Goal: Transaction & Acquisition: Purchase product/service

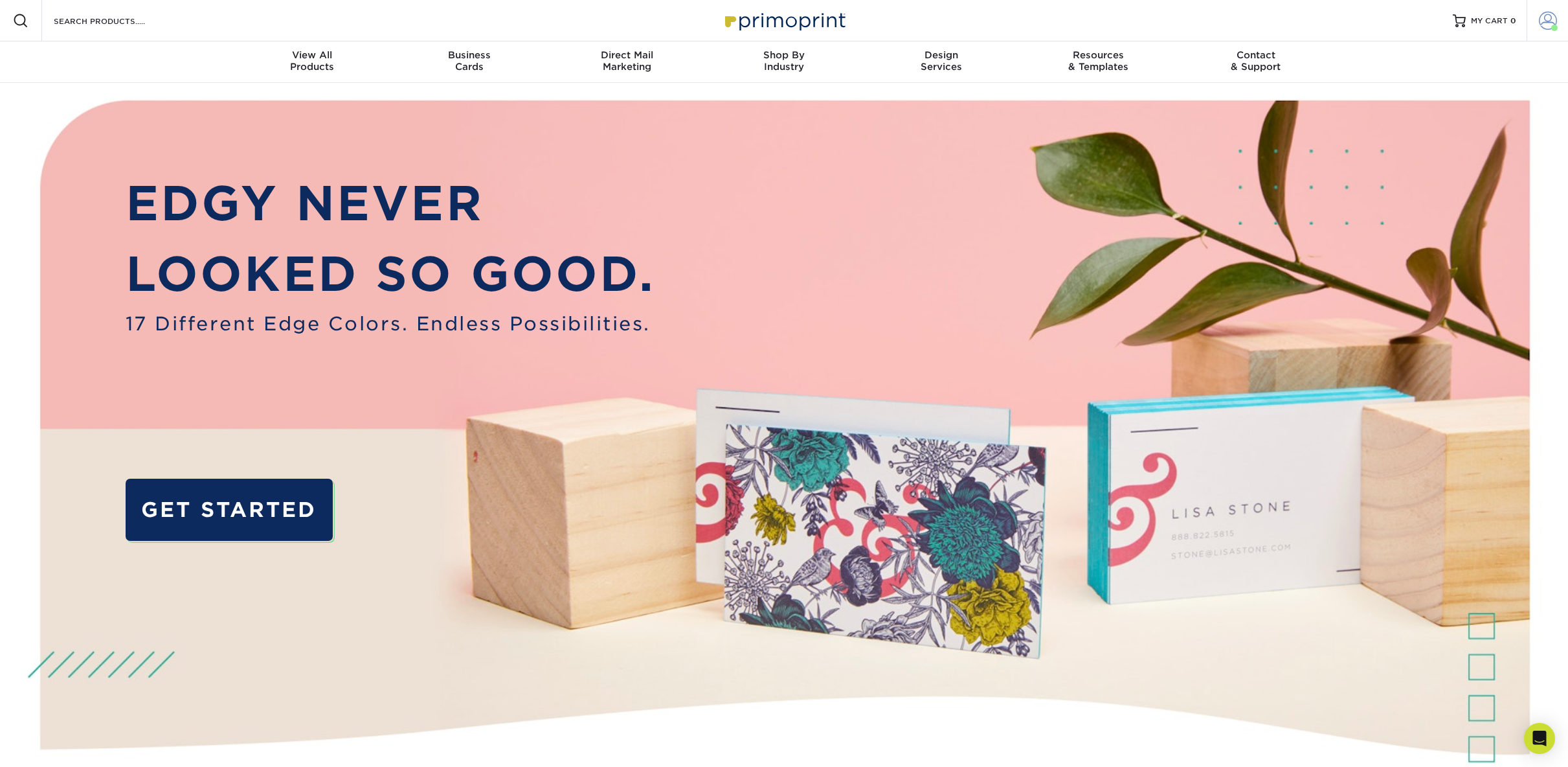
click at [1548, 20] on span at bounding box center [1548, 20] width 18 height 18
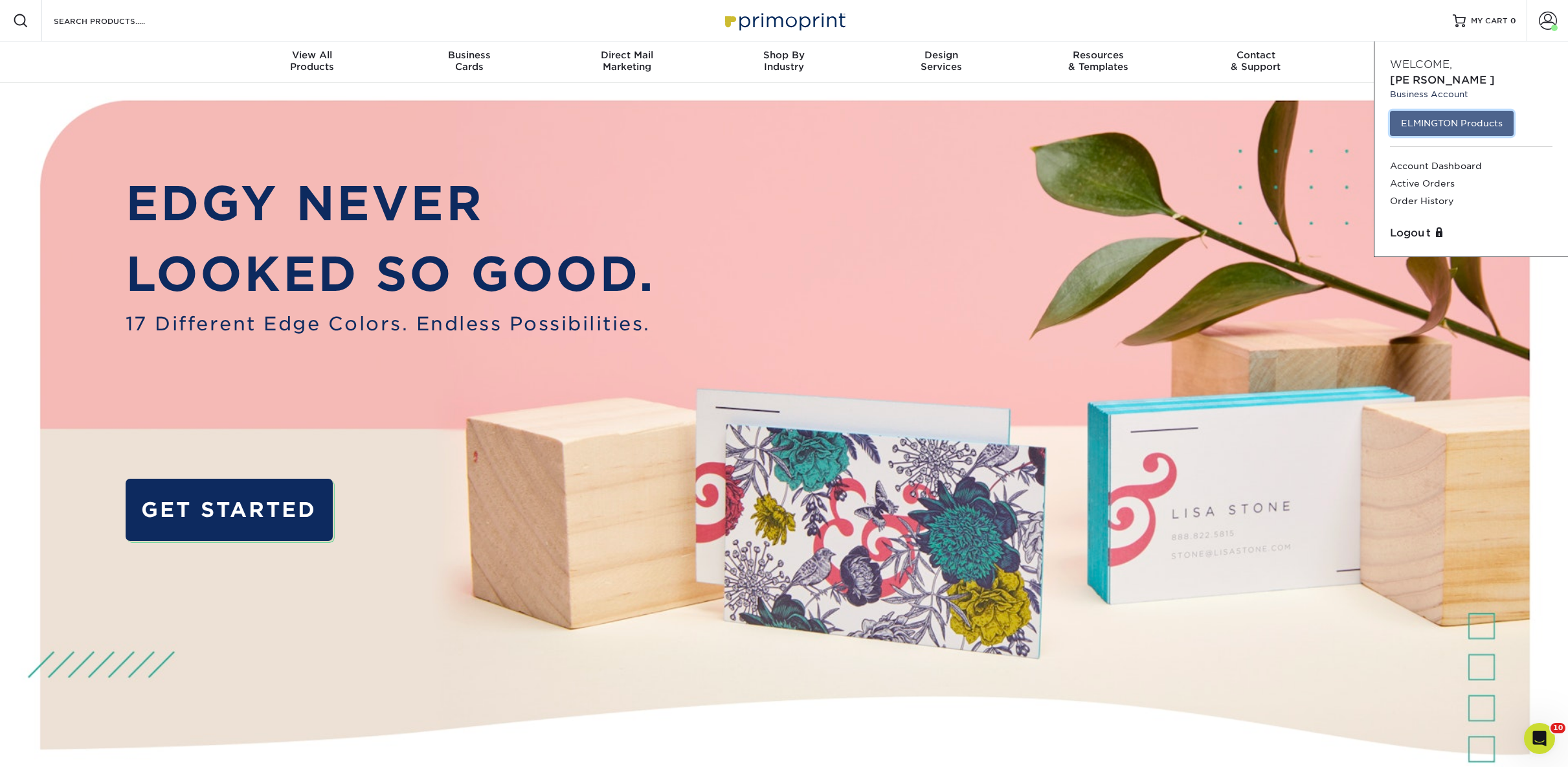
click at [1452, 111] on link "ELMINGTON Products" at bounding box center [1452, 123] width 124 height 24
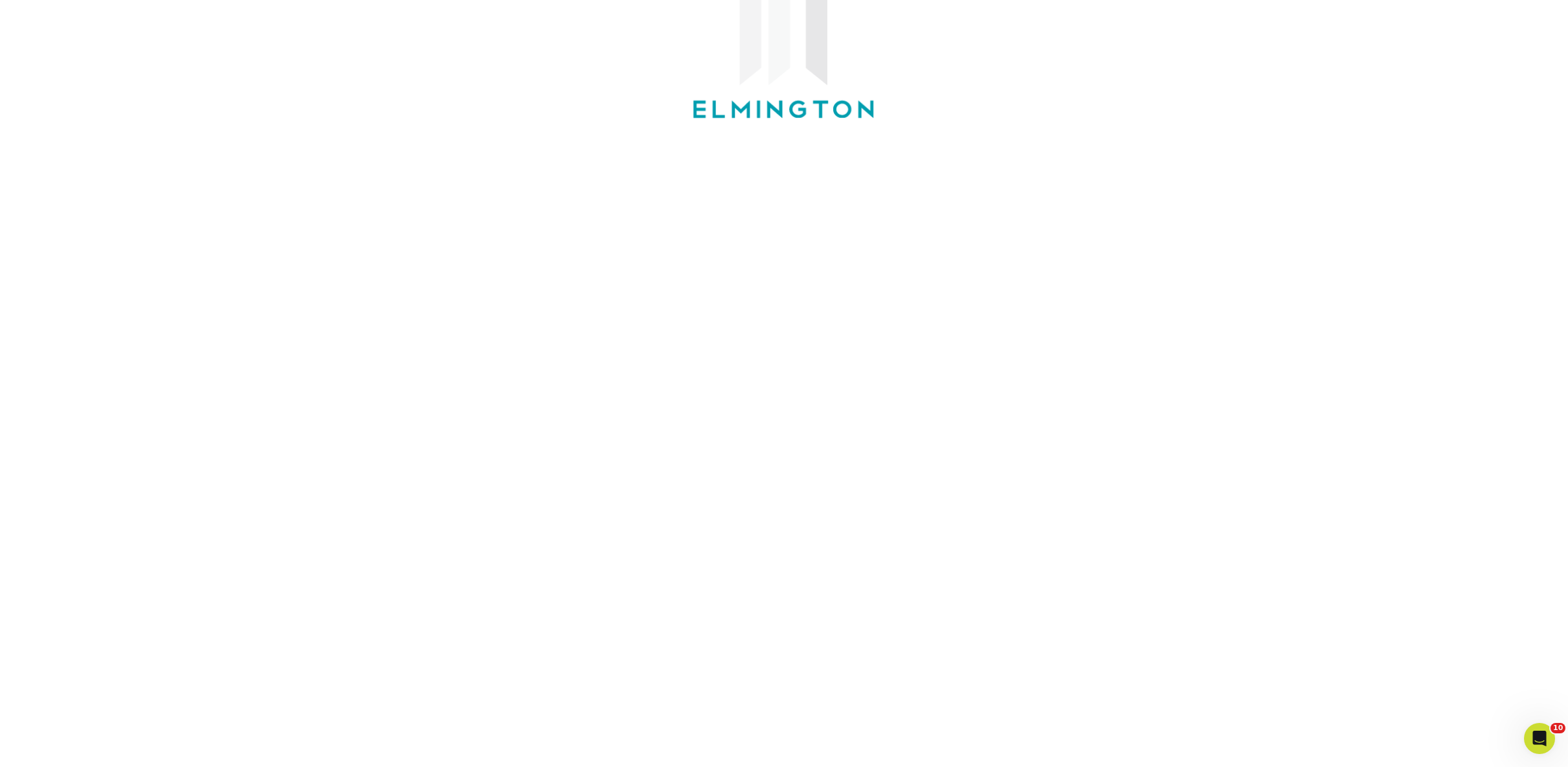
scroll to position [373, 0]
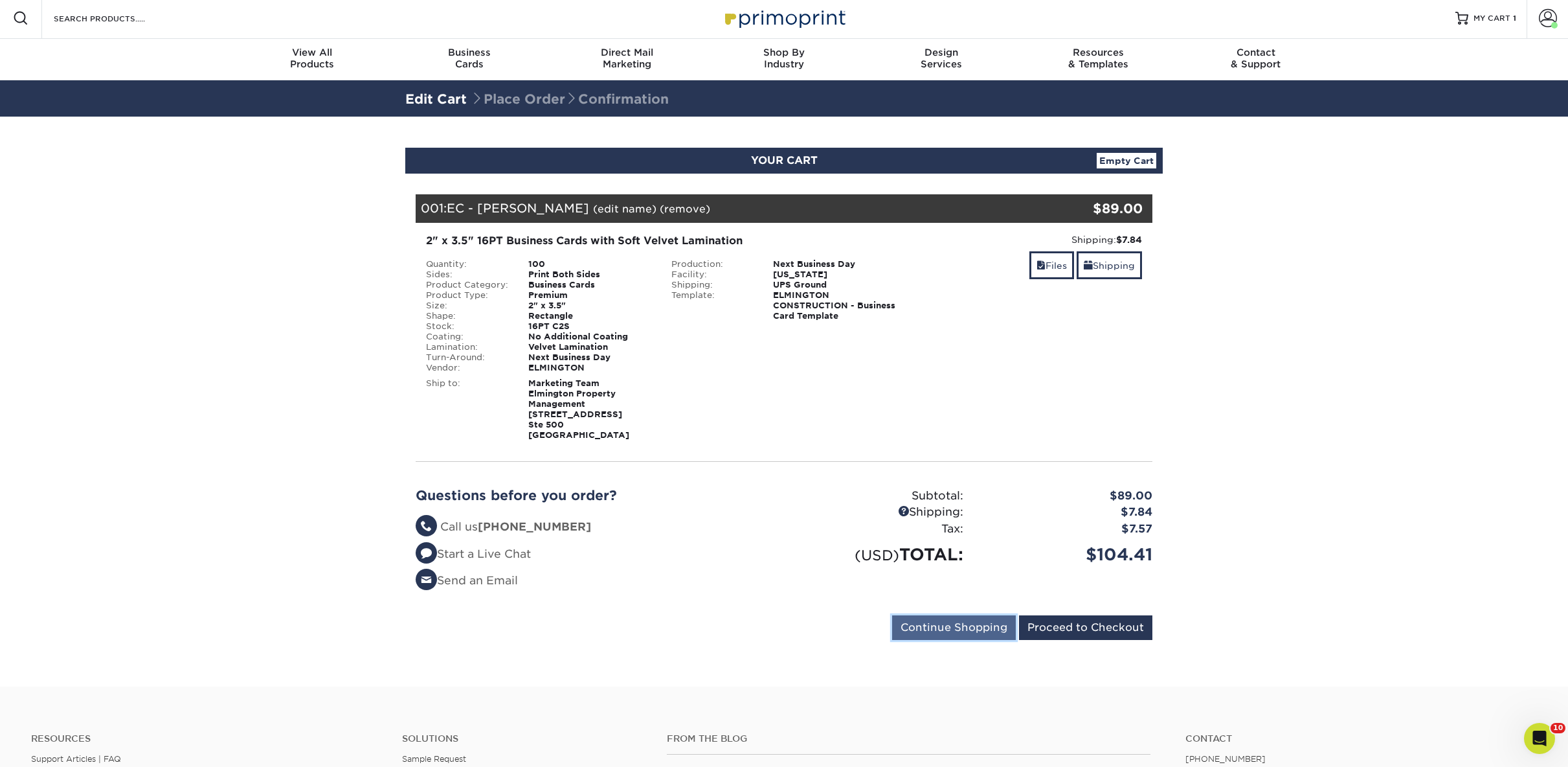
click at [959, 627] on input "Continue Shopping" at bounding box center [954, 628] width 124 height 24
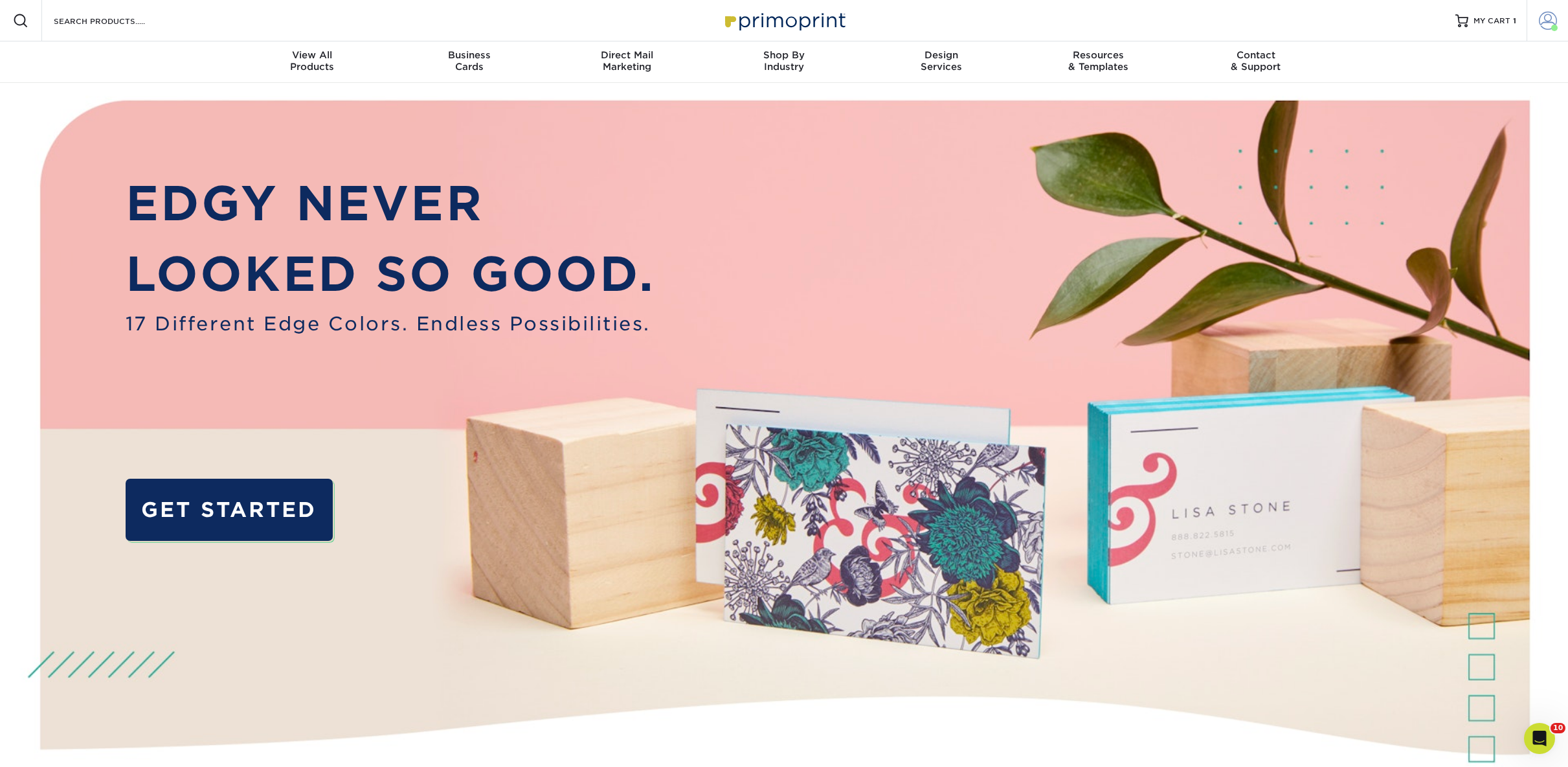
click at [1535, 24] on link "Account" at bounding box center [1547, 20] width 41 height 41
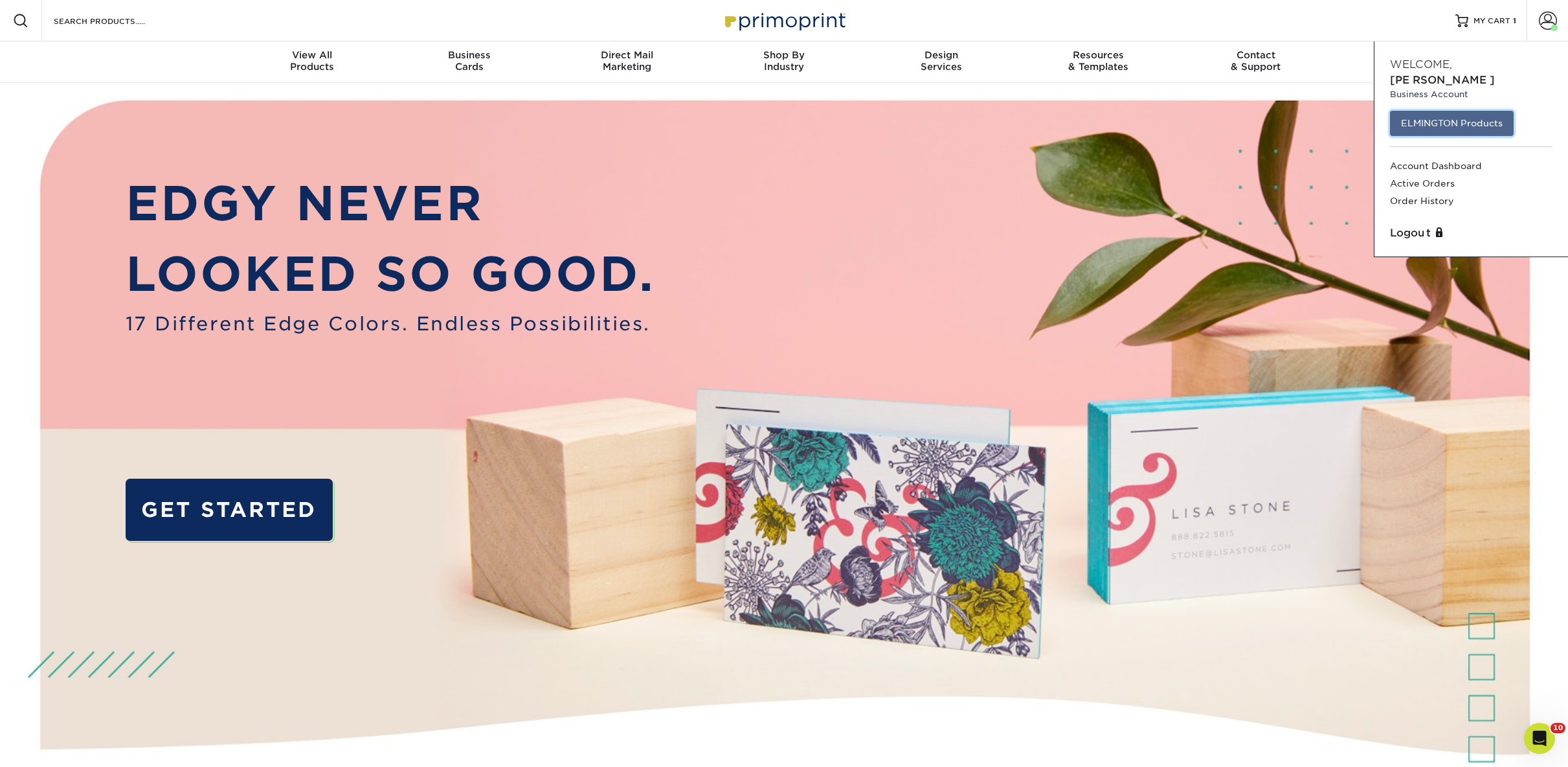
click at [1475, 111] on link "ELMINGTON Products" at bounding box center [1452, 123] width 124 height 24
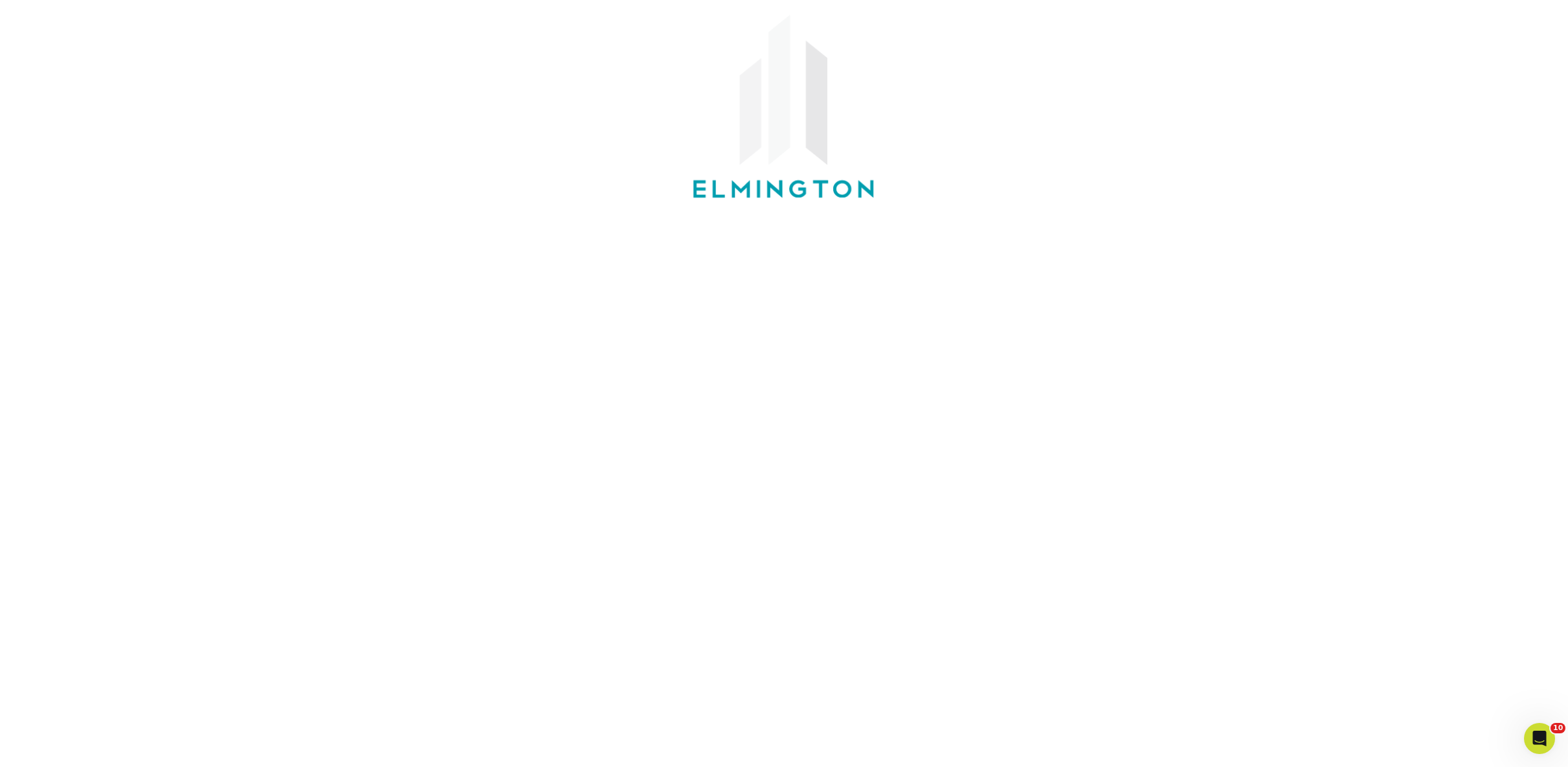
scroll to position [241, 0]
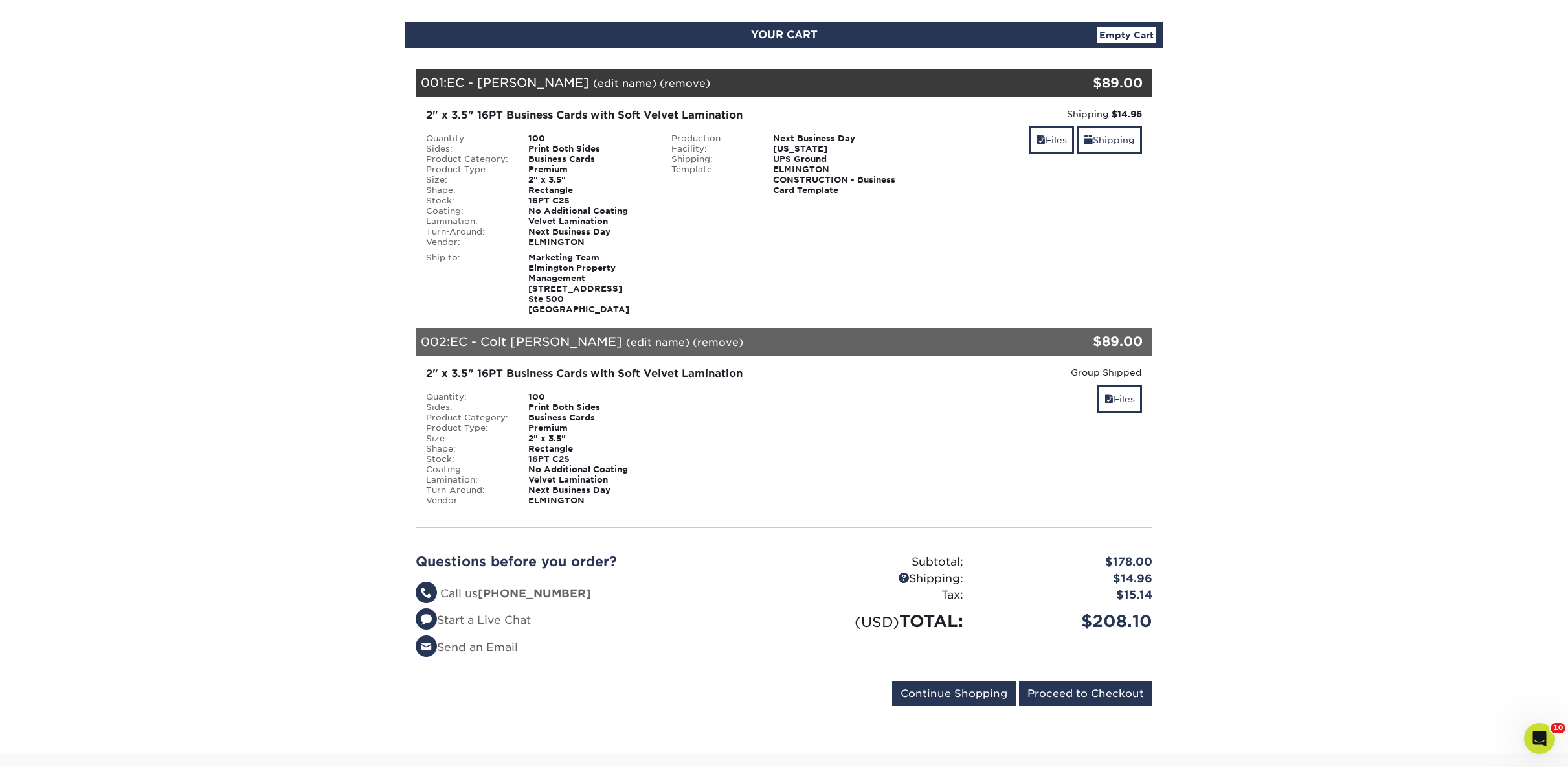
scroll to position [112, 0]
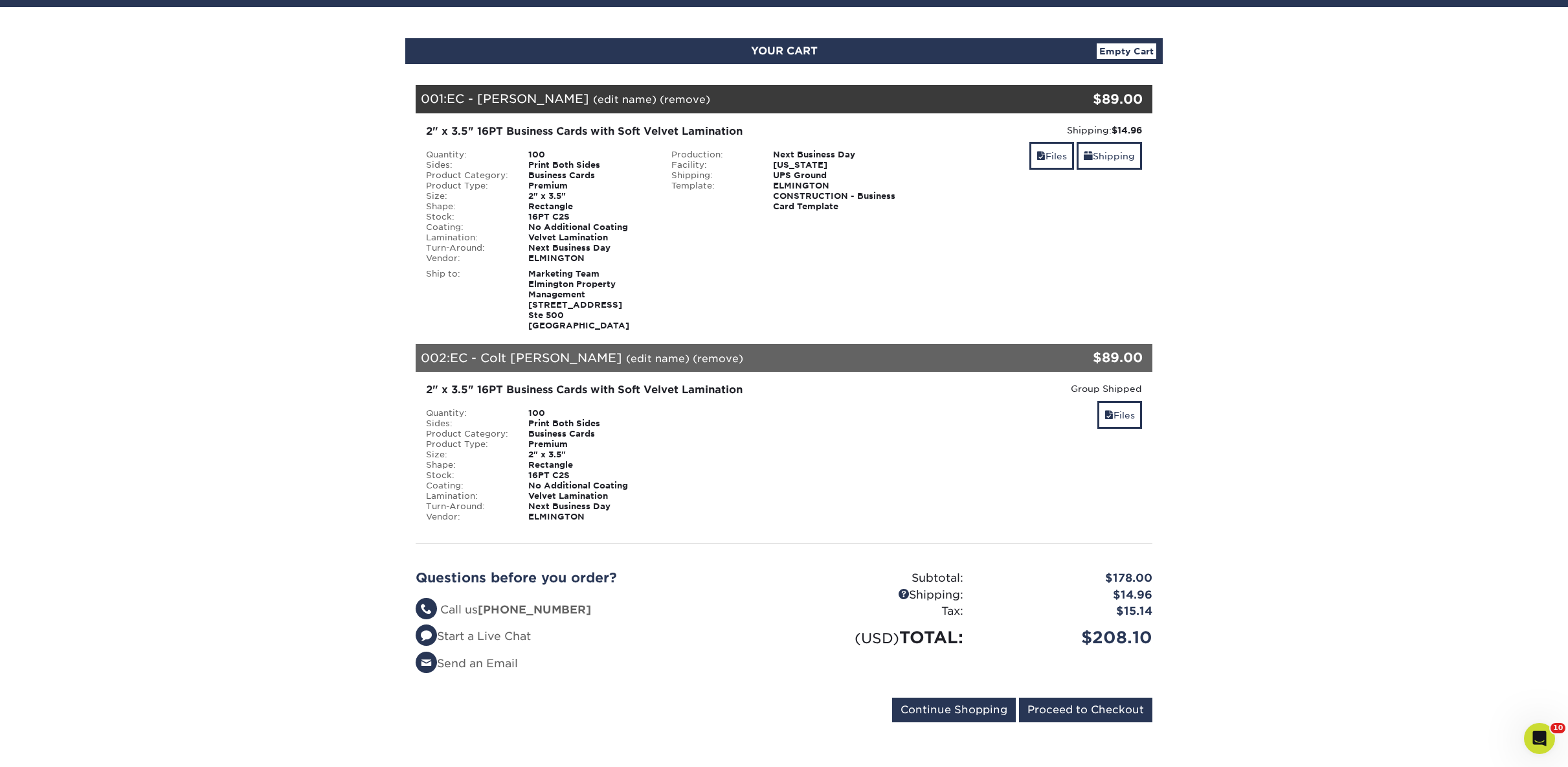
click at [465, 266] on div "Ship to: Marketing Team Elmington Property Management 1030 16th Ave S Ste 500 N…" at bounding box center [538, 297] width 245 height 68
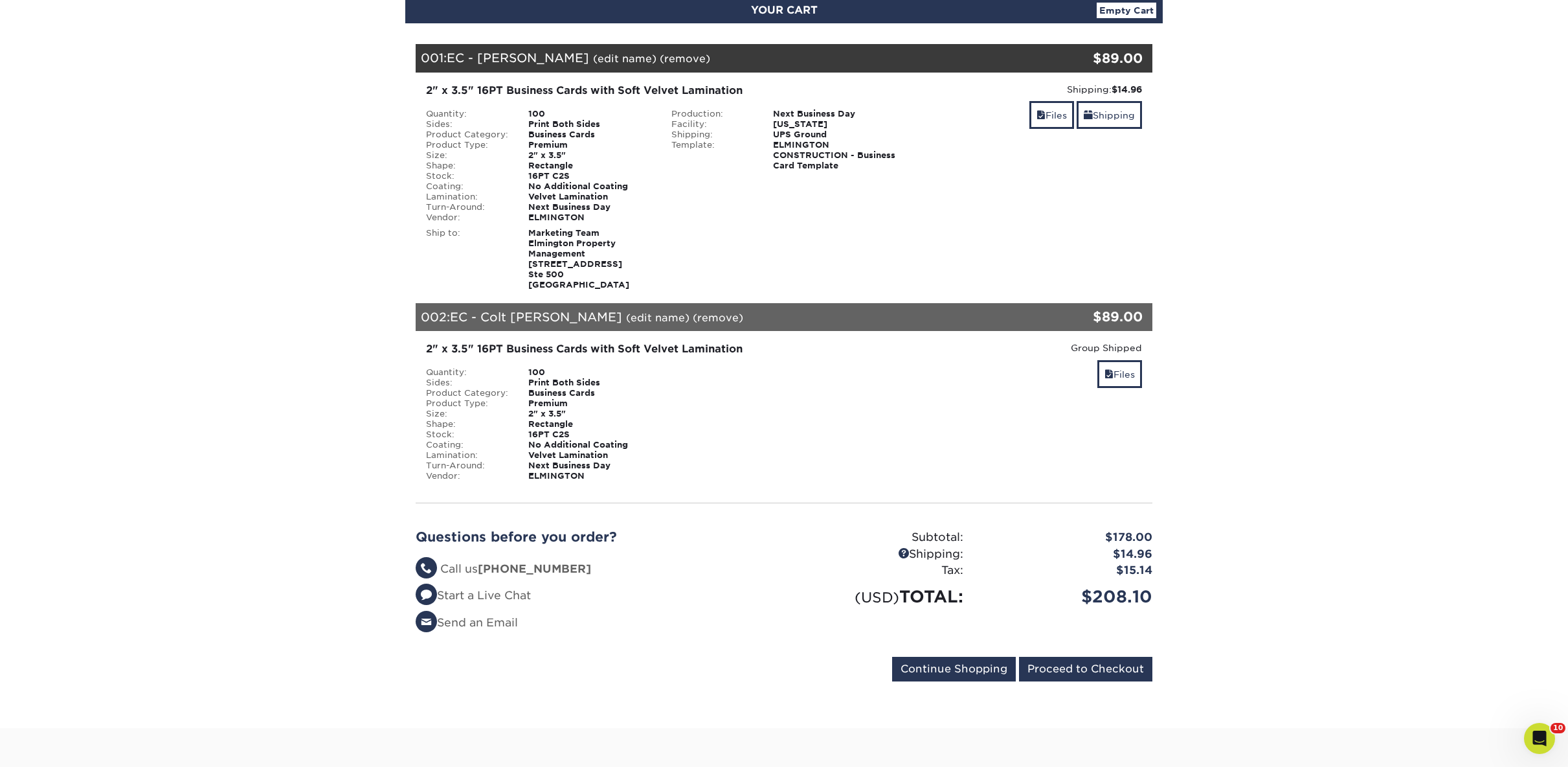
scroll to position [169, 0]
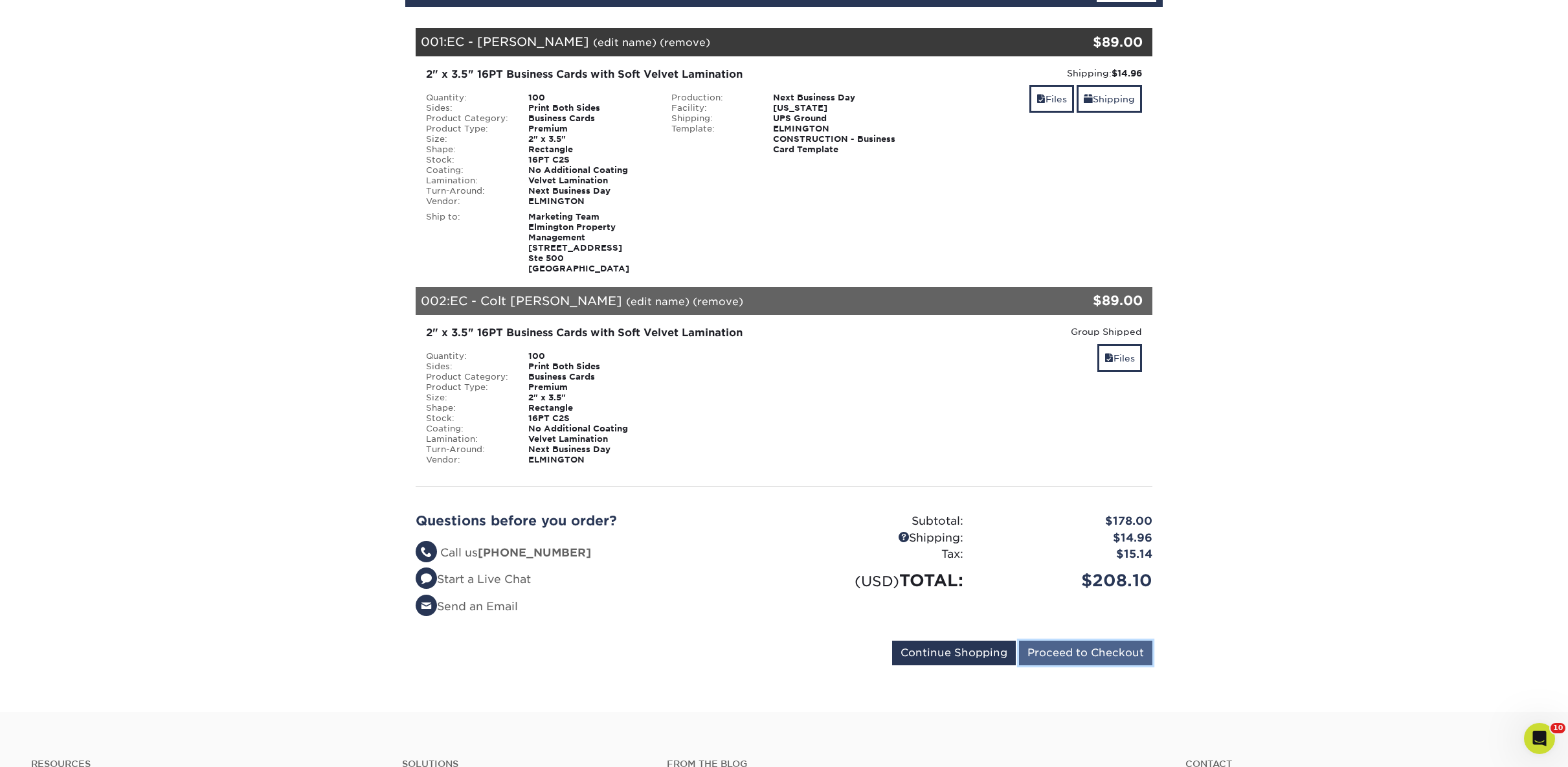
click at [1101, 654] on input "Proceed to Checkout" at bounding box center [1086, 653] width 133 height 24
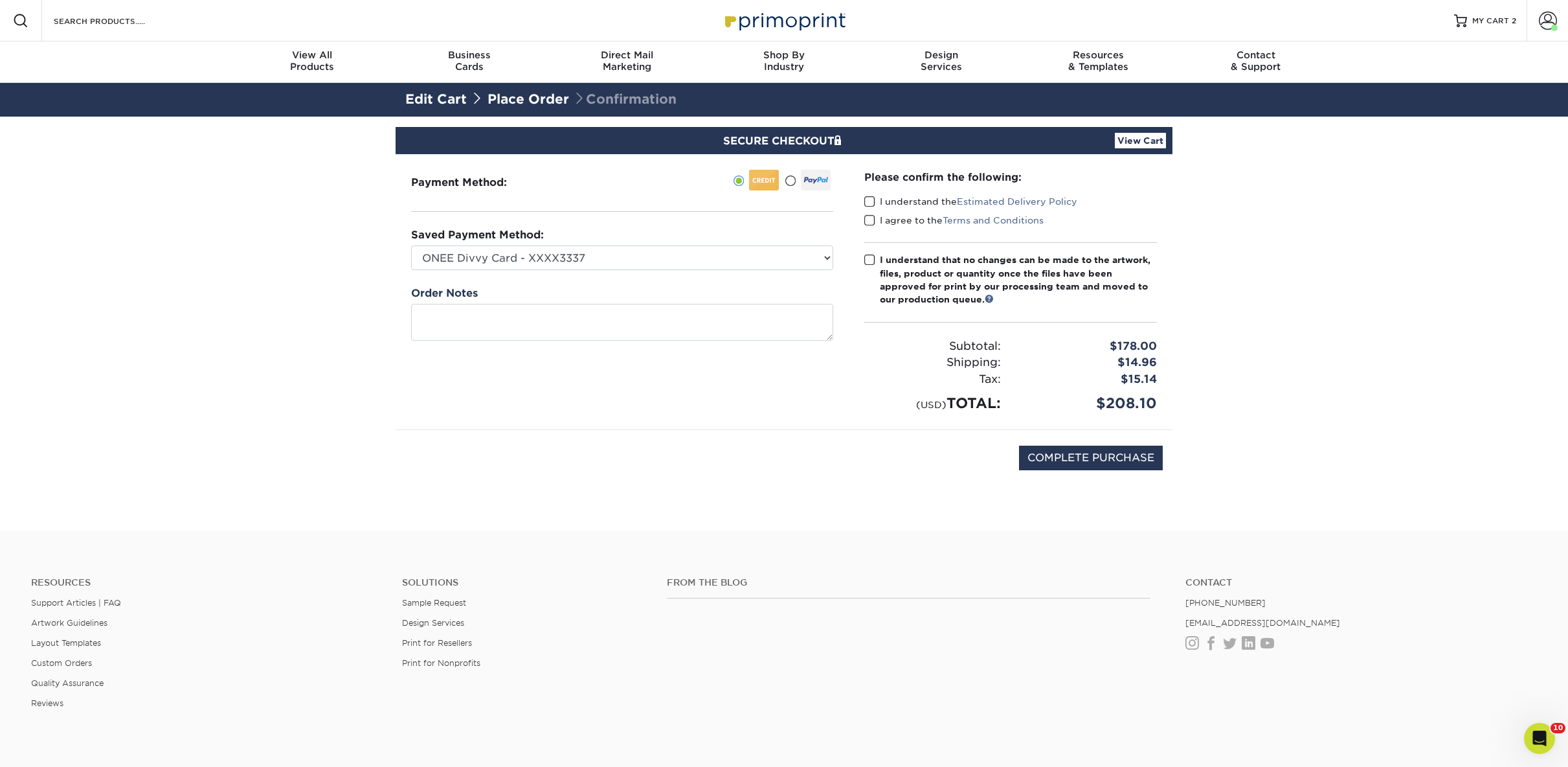
click at [868, 203] on span at bounding box center [870, 201] width 11 height 12
click at [0, 0] on input "I understand the Estimated Delivery Policy" at bounding box center [0, 0] width 0 height 0
click at [871, 218] on span at bounding box center [870, 220] width 11 height 12
click at [0, 0] on input "I agree to the Terms and Conditions" at bounding box center [0, 0] width 0 height 0
click at [869, 261] on span at bounding box center [870, 260] width 11 height 12
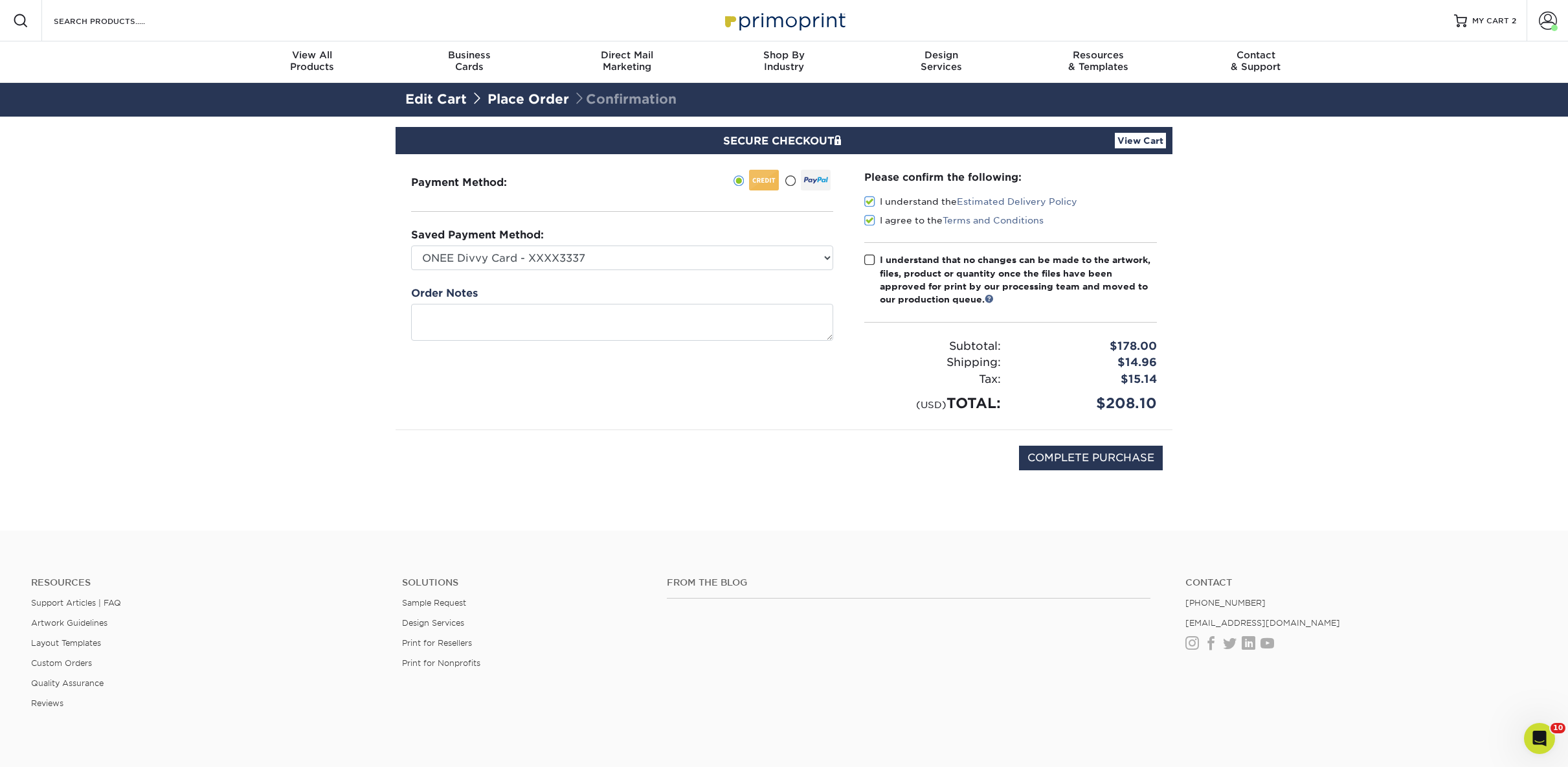
click at [0, 0] on input "I understand that no changes can be made to the artwork, files, product or quan…" at bounding box center [0, 0] width 0 height 0
click at [1080, 455] on input "COMPLETE PURCHASE" at bounding box center [1091, 457] width 144 height 24
type input "PROCESSING, PLEASE WAIT..."
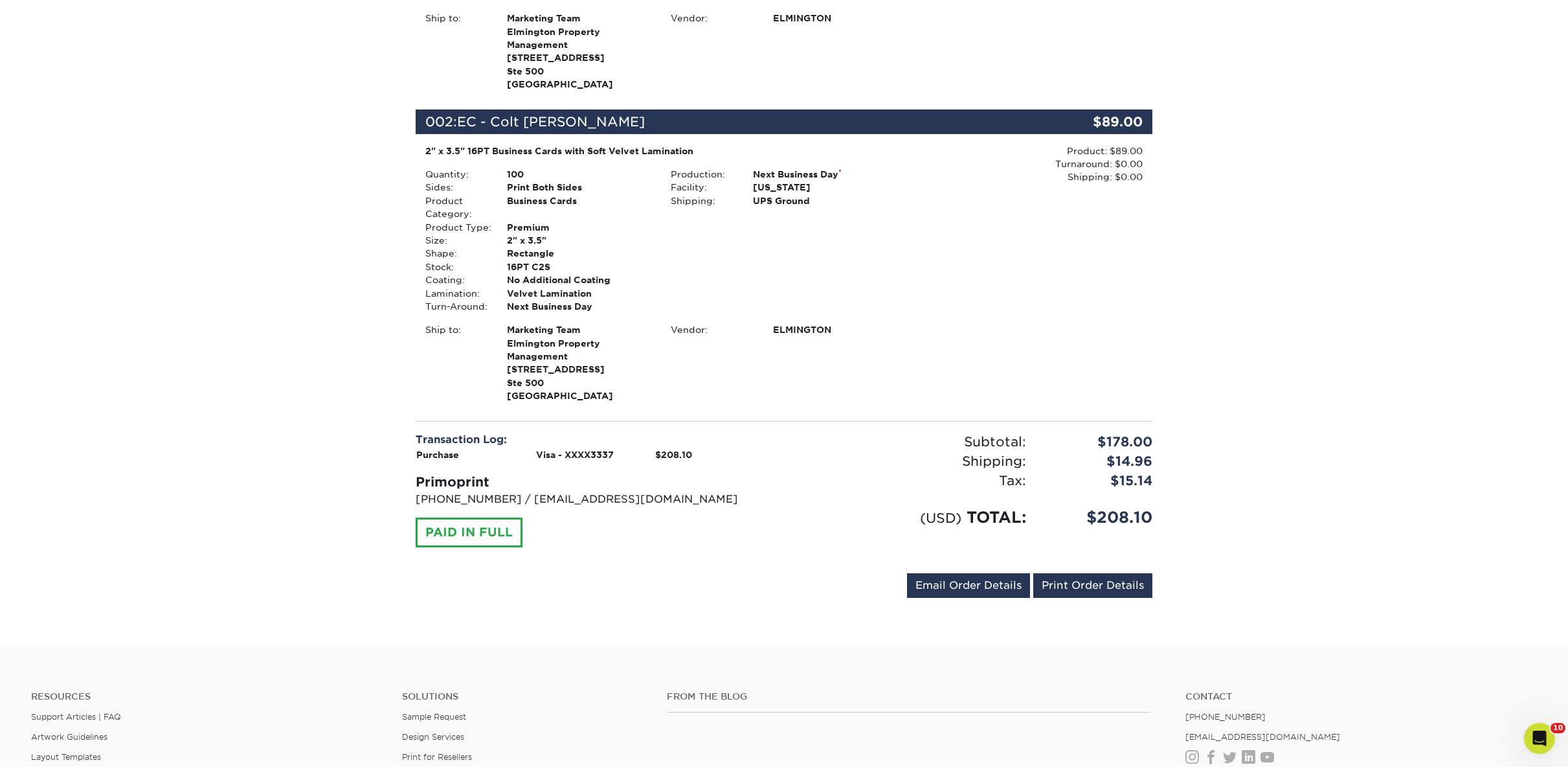
scroll to position [580, 0]
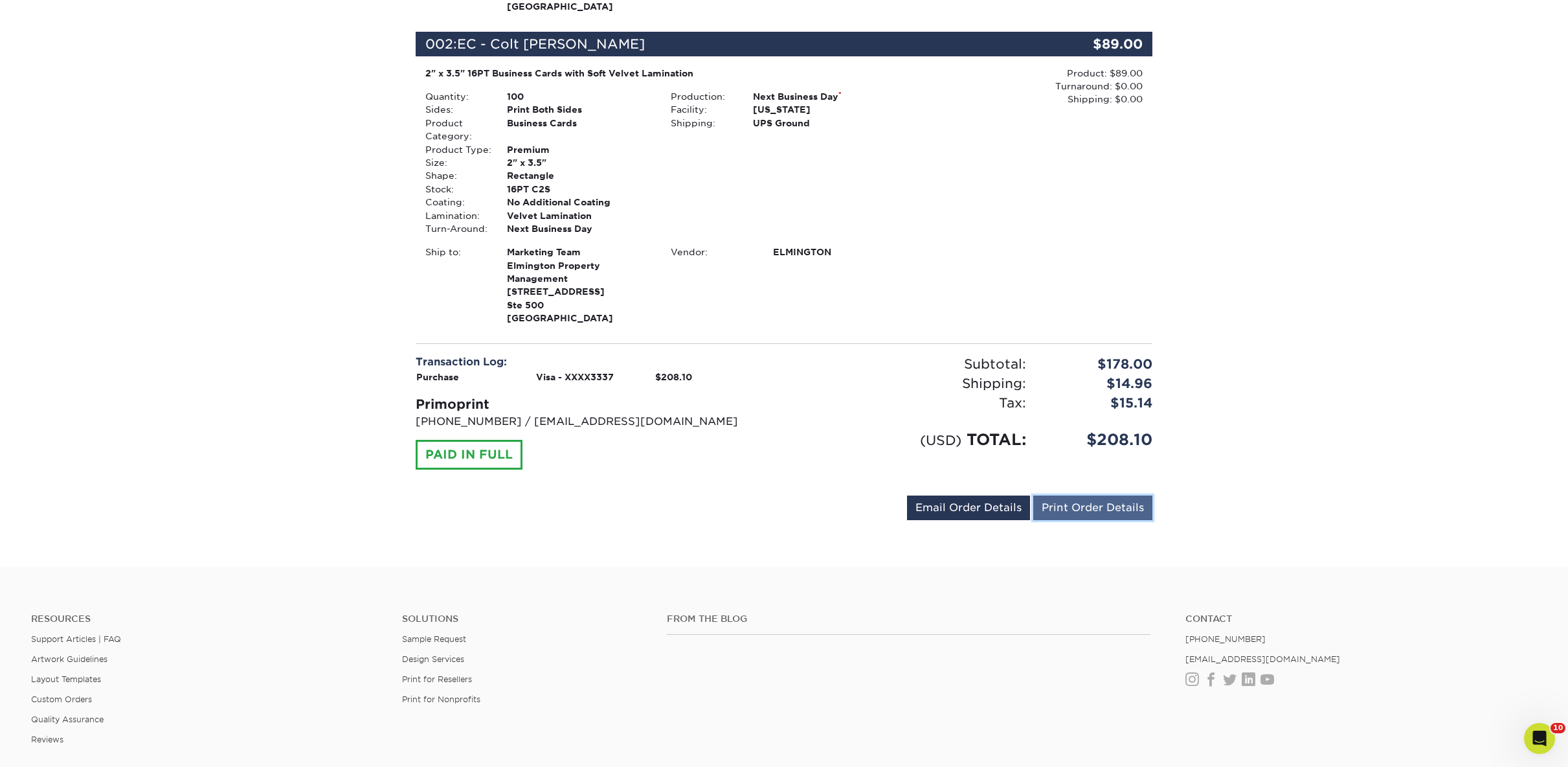
click at [1077, 507] on link "Print Order Details" at bounding box center [1093, 508] width 119 height 24
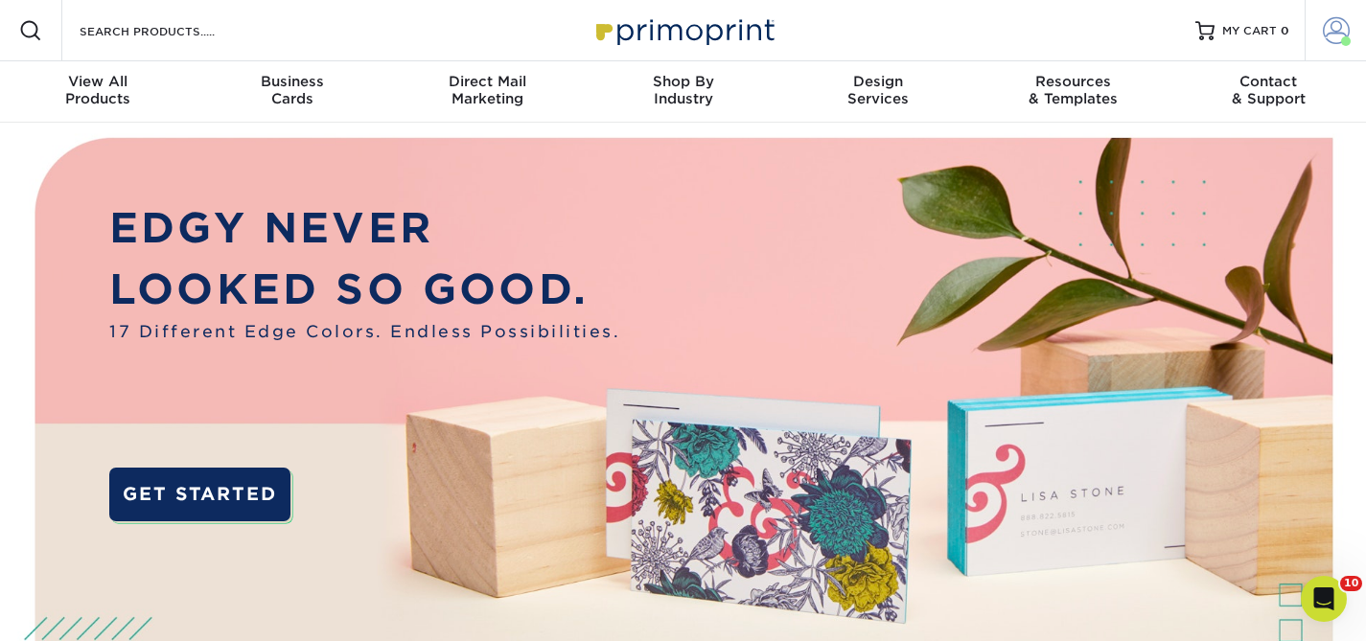
click at [1336, 39] on span at bounding box center [1336, 30] width 27 height 27
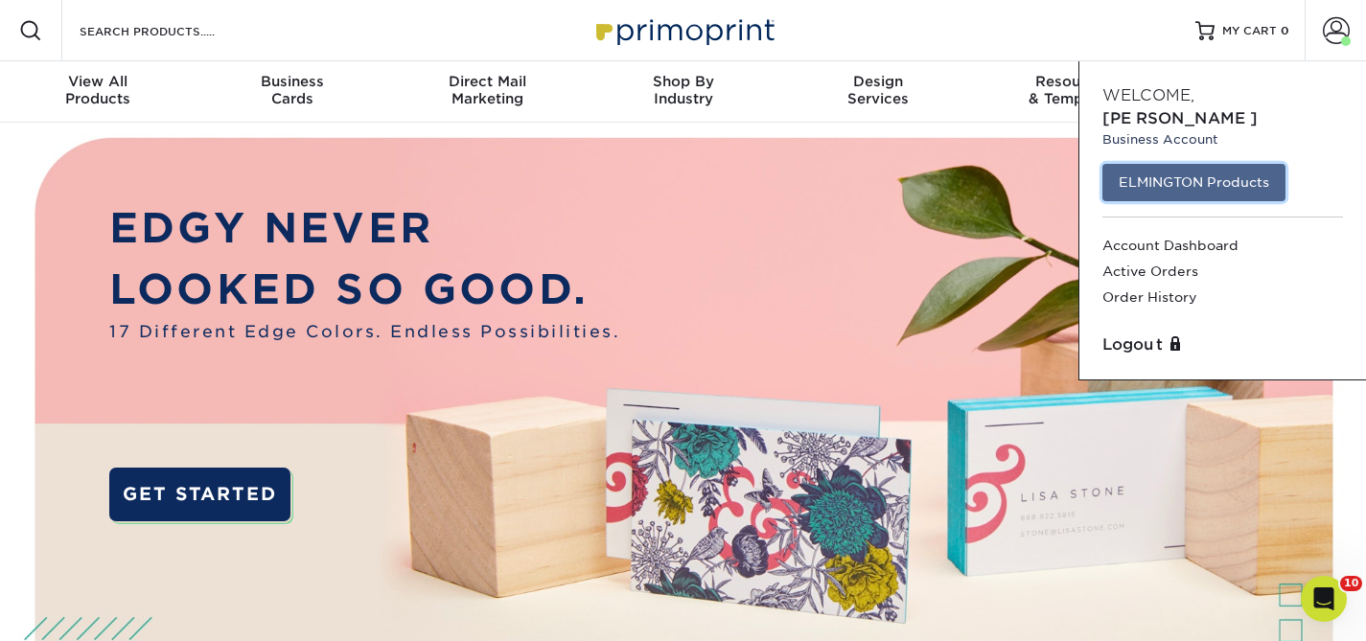
click at [1244, 164] on link "ELMINGTON Products" at bounding box center [1193, 182] width 183 height 36
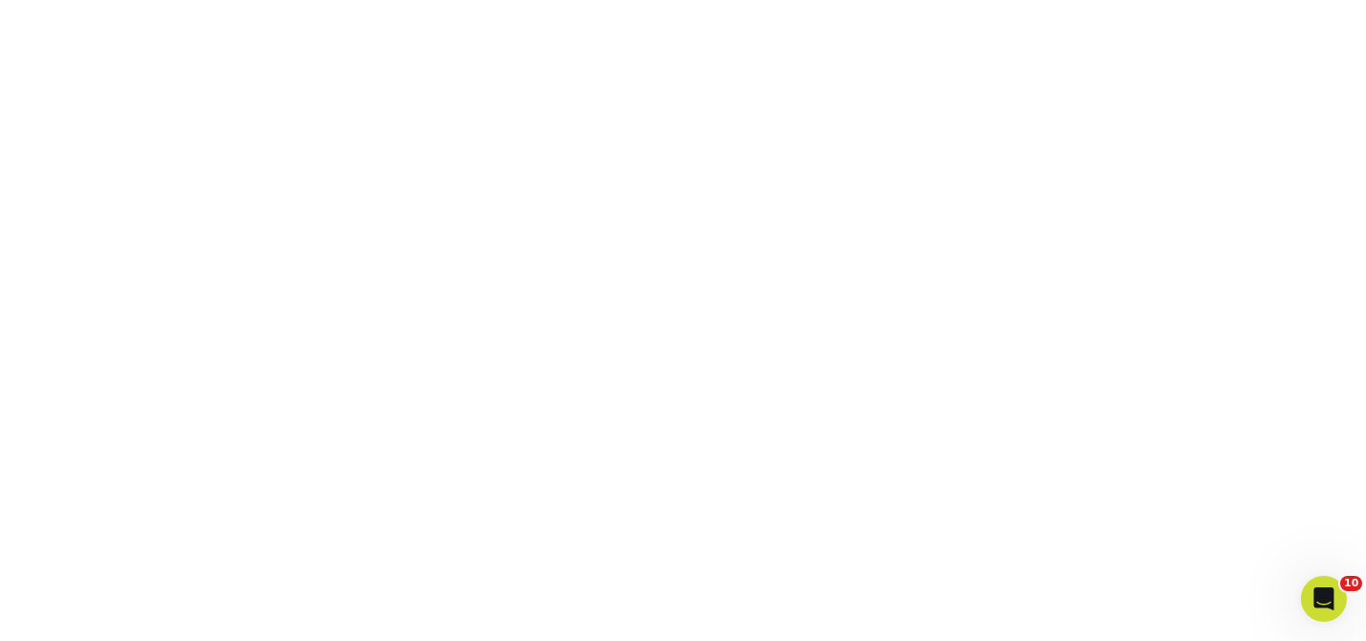
scroll to position [604, 0]
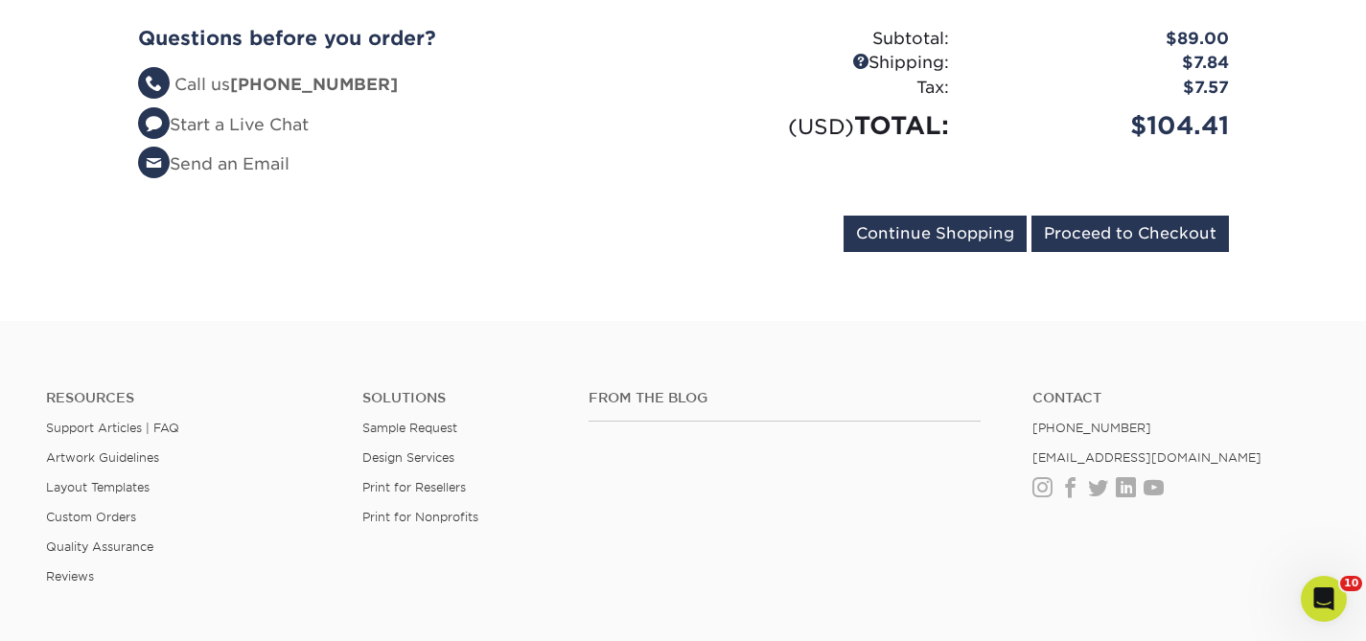
scroll to position [586, 0]
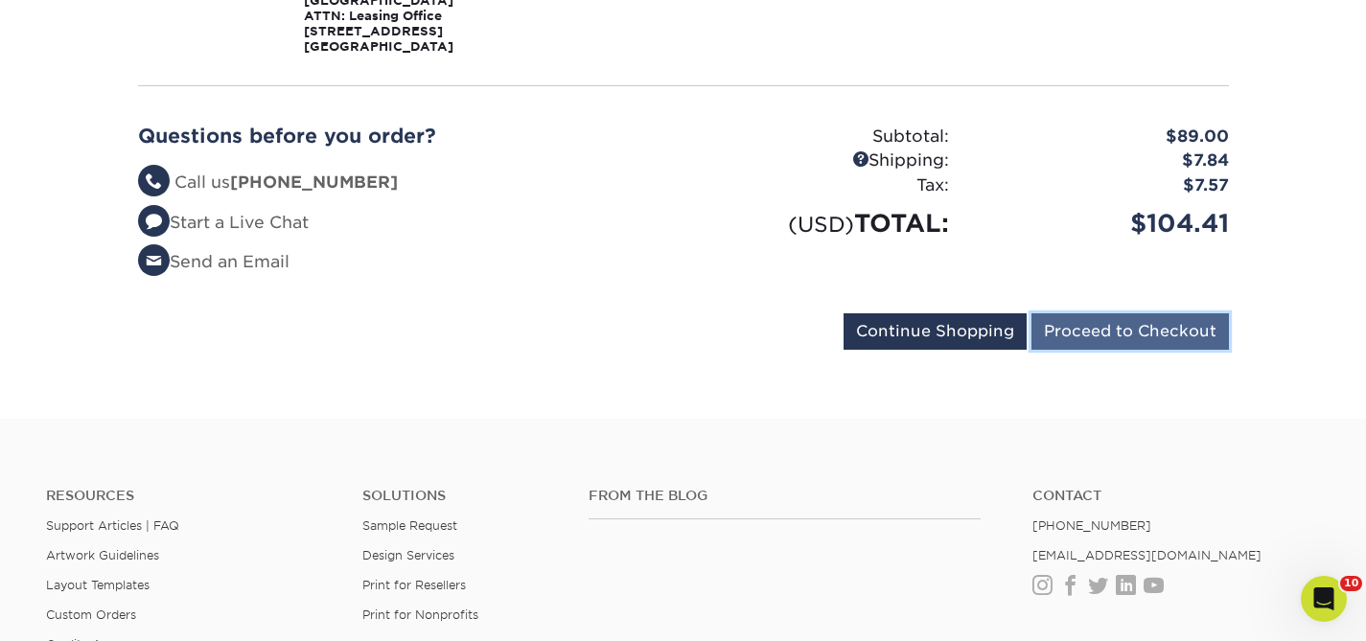
click at [1160, 316] on input "Proceed to Checkout" at bounding box center [1129, 331] width 197 height 36
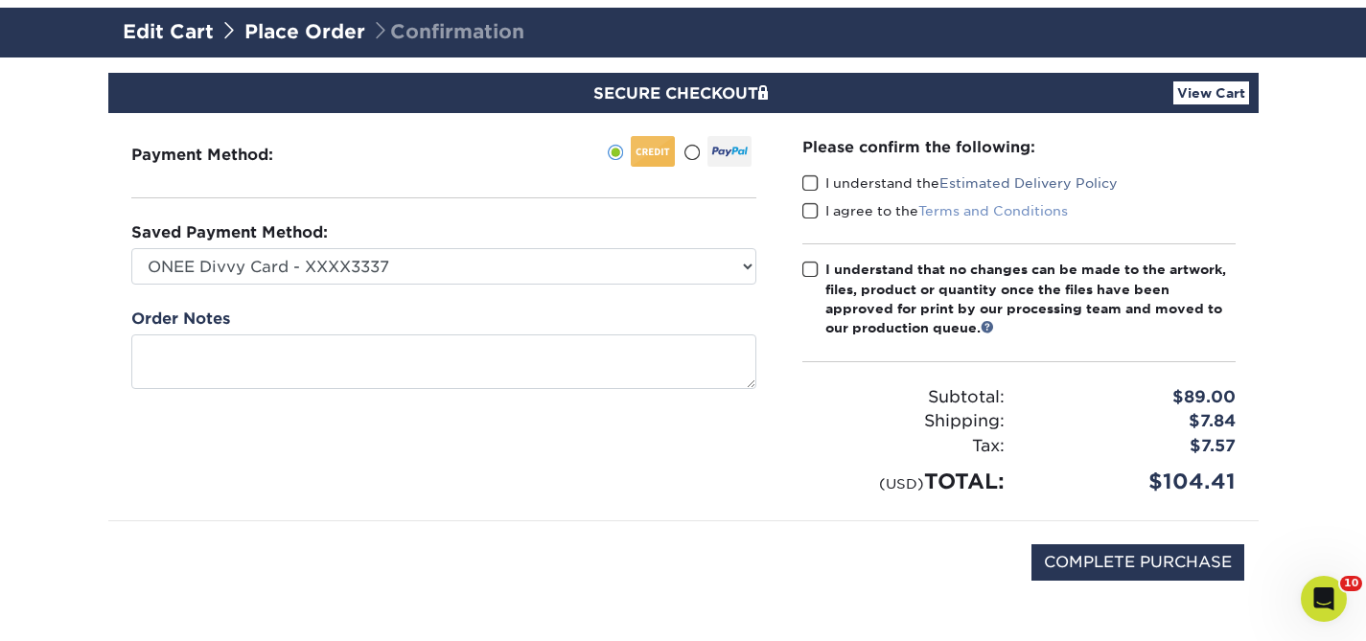
scroll to position [193, 0]
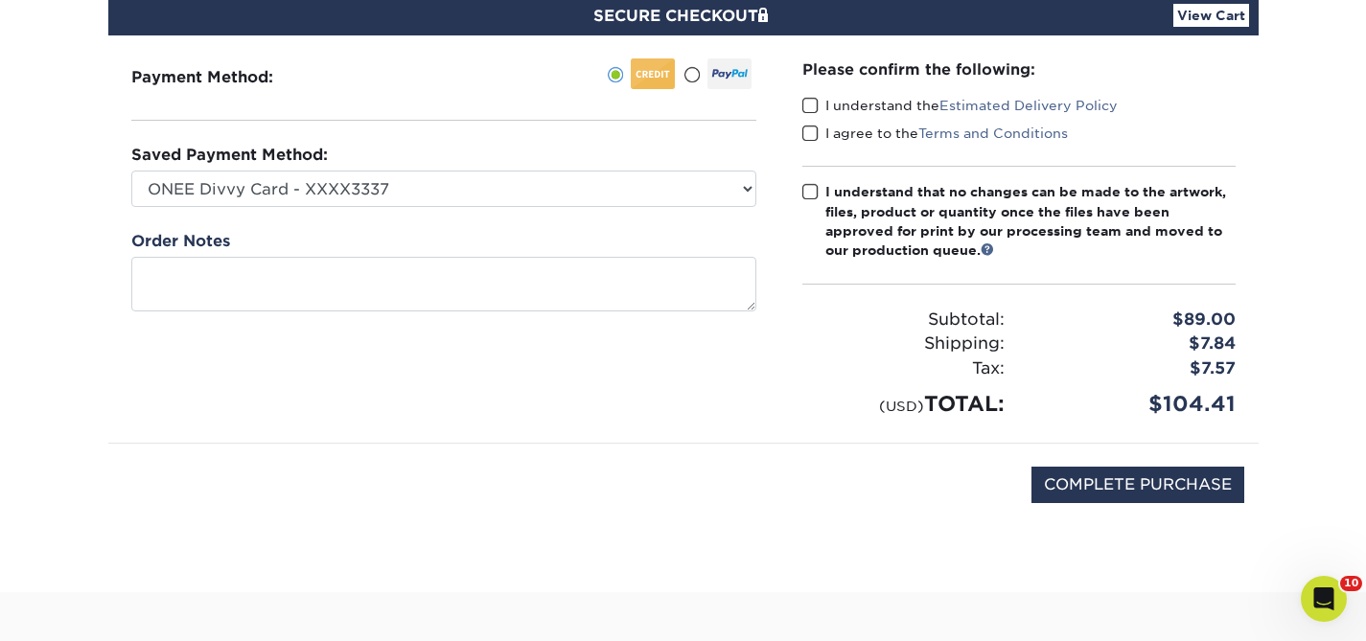
drag, startPoint x: 809, startPoint y: 107, endPoint x: 819, endPoint y: 140, distance: 34.0
click at [809, 108] on span at bounding box center [810, 106] width 16 height 18
click at [0, 0] on input "I understand the Estimated Delivery Policy" at bounding box center [0, 0] width 0 height 0
click at [819, 140] on label "I agree to the Terms and Conditions" at bounding box center [934, 133] width 265 height 19
click at [0, 0] on input "I agree to the Terms and Conditions" at bounding box center [0, 0] width 0 height 0
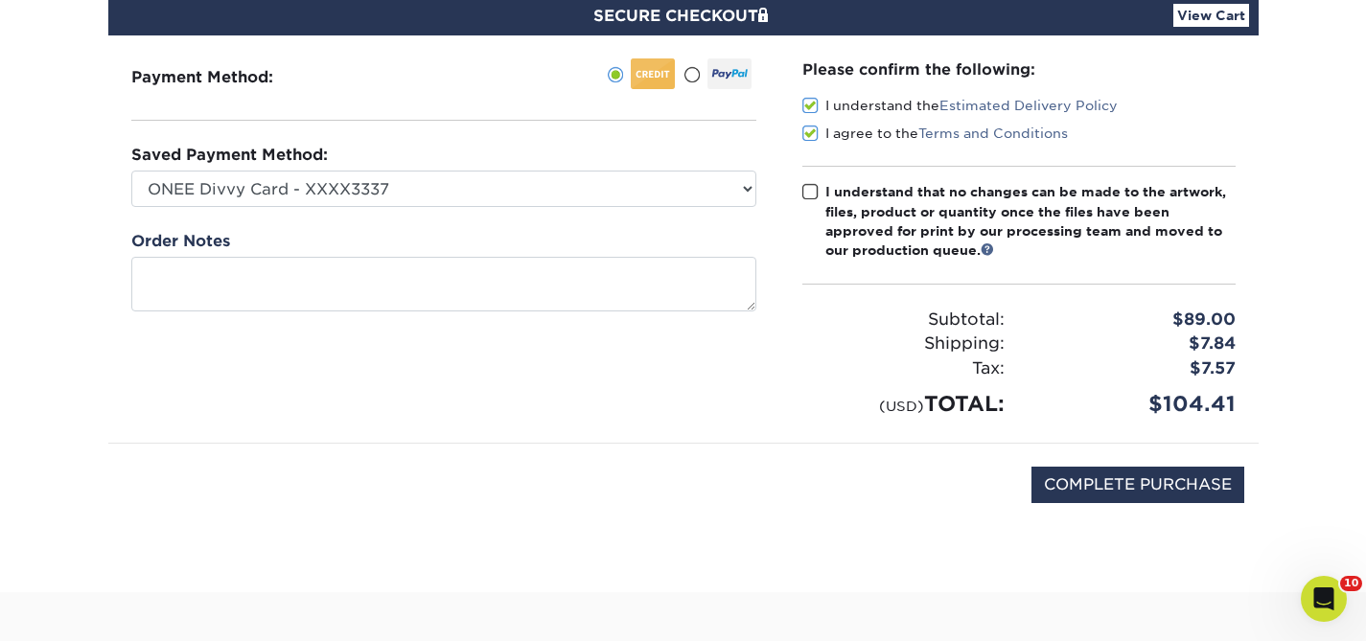
click at [813, 195] on span at bounding box center [810, 192] width 16 height 18
click at [0, 0] on input "I understand that no changes can be made to the artwork, files, product or quan…" at bounding box center [0, 0] width 0 height 0
click at [1137, 480] on input "COMPLETE PURCHASE" at bounding box center [1137, 485] width 213 height 36
type input "PROCESSING, PLEASE WAIT..."
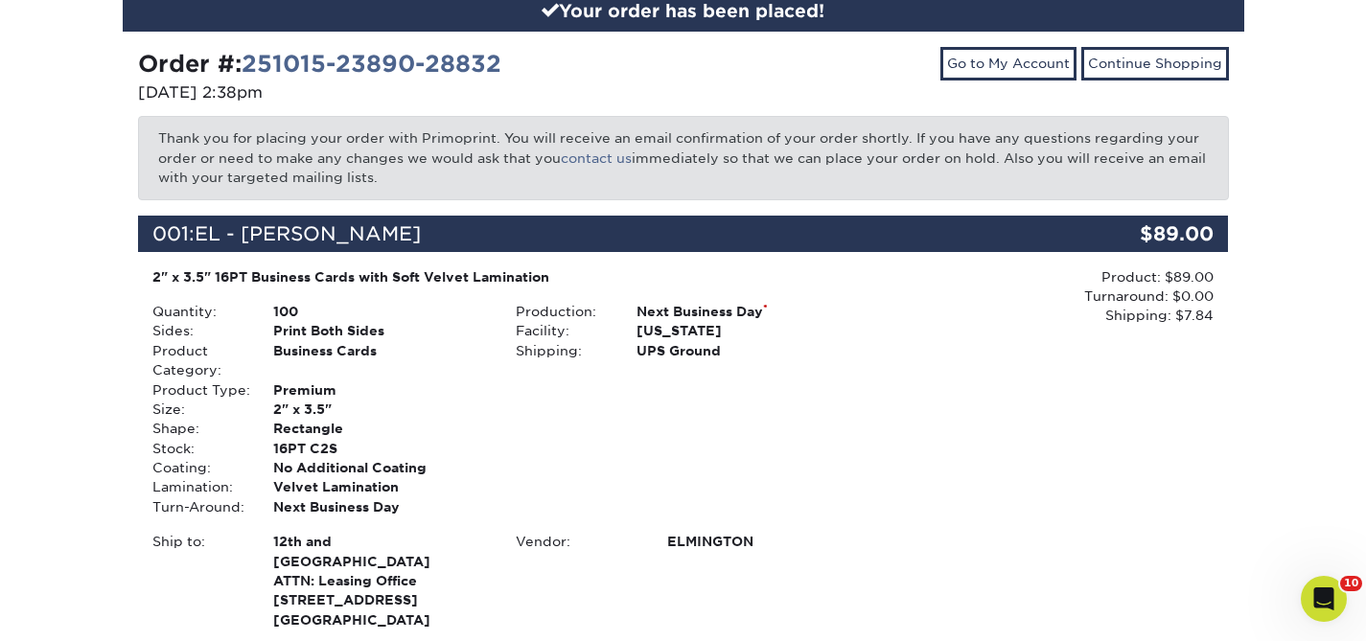
scroll to position [616, 0]
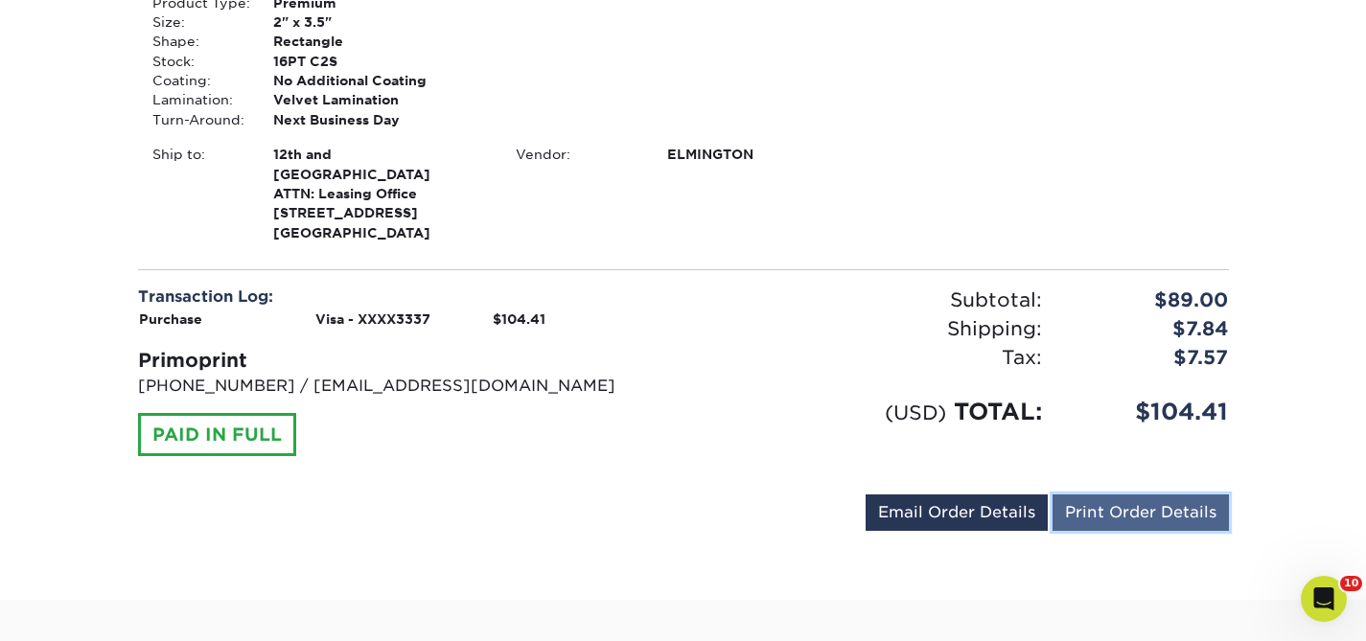
click at [1114, 500] on link "Print Order Details" at bounding box center [1140, 513] width 176 height 36
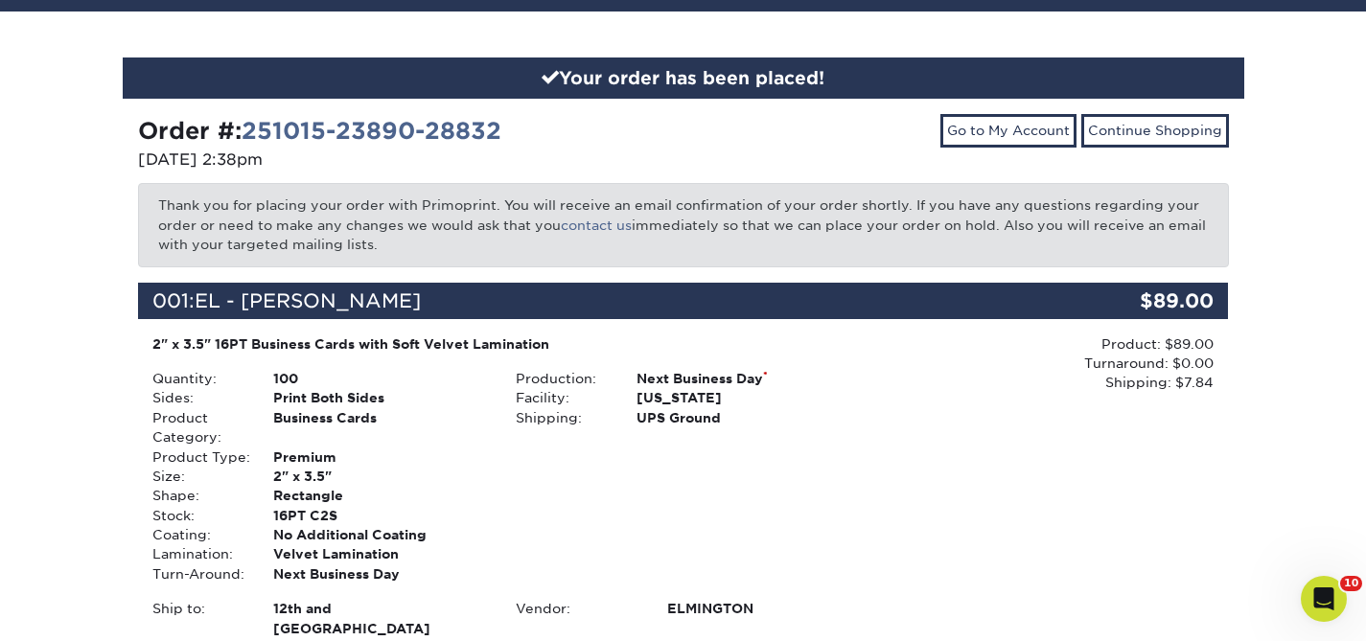
scroll to position [0, 0]
